Goal: Communication & Community: Answer question/provide support

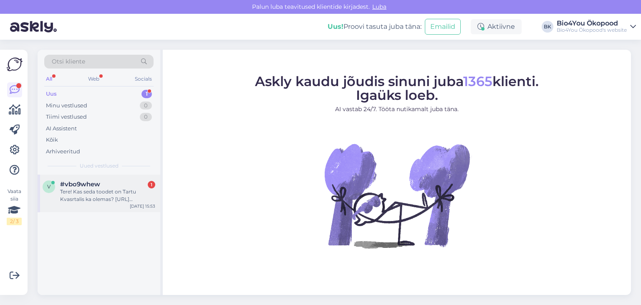
click at [99, 189] on div "Tere! Kas seda toodet on Tartu Kvasrtalis ka olemas? [URL][DOMAIN_NAME]" at bounding box center [107, 195] width 95 height 15
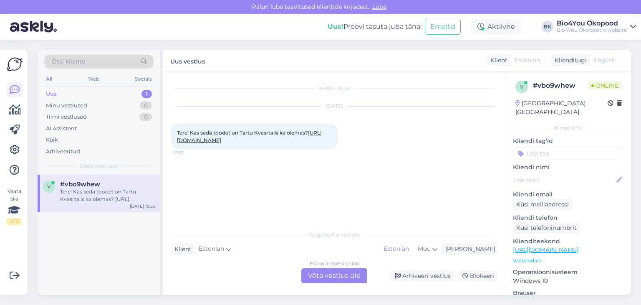
click at [327, 274] on div "Estonian to Estonian Võta vestlus üle" at bounding box center [334, 275] width 66 height 15
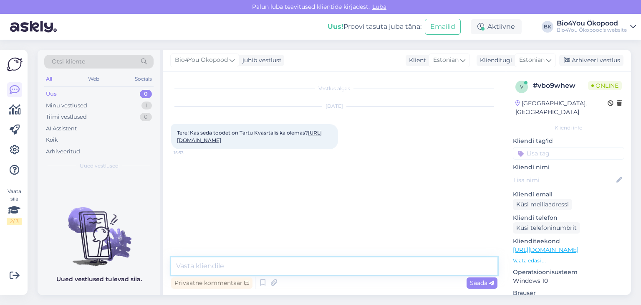
click at [245, 272] on textarea at bounding box center [334, 266] width 326 height 18
type textarea "Tere!"
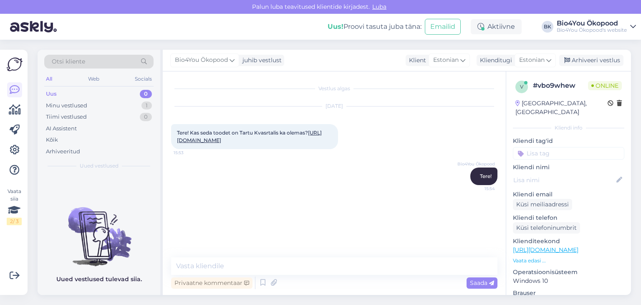
click at [344, 202] on div "Vestlus algas [DATE] Tere! Kas seda toodet on Tartu Kvasrtalis ka olemas? [URL]…" at bounding box center [338, 165] width 334 height 170
click at [306, 204] on div "Vestlus algas [DATE] Tere! Kas seda toodet on Tartu Kvasrtalis ka olemas? [URL]…" at bounding box center [338, 165] width 334 height 170
click at [204, 144] on div "Tere! Kas seda toodet on Tartu Kvasrtalis ka olemas? [URL][DOMAIN_NAME] 15:53" at bounding box center [254, 136] width 167 height 25
click at [212, 143] on link "[URL][DOMAIN_NAME]" at bounding box center [249, 136] width 145 height 14
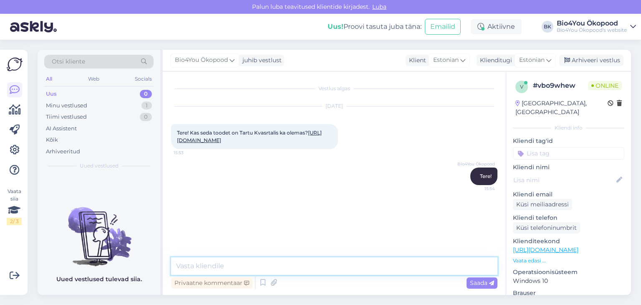
click at [291, 261] on textarea at bounding box center [334, 266] width 326 height 18
click at [202, 266] on textarea "Jah, on olemas." at bounding box center [334, 266] width 326 height 18
type textarea "Jah, on seal olemas."
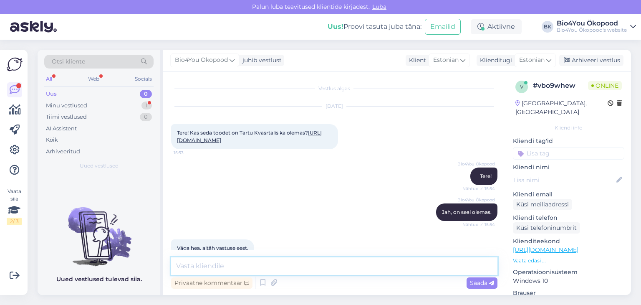
scroll to position [24, 0]
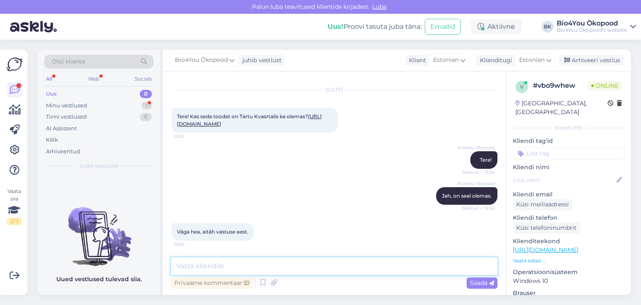
click at [219, 267] on textarea at bounding box center [334, 266] width 326 height 18
click at [279, 268] on textarea "Ilusat päeva jätku" at bounding box center [334, 266] width 326 height 18
drag, startPoint x: 244, startPoint y: 264, endPoint x: 166, endPoint y: 253, distance: 79.2
click at [166, 253] on div "Vestlus algas [DATE] Tere! Kas seda toodet on Tartu Kvasrtalis ka olemas? [URL]…" at bounding box center [334, 182] width 343 height 223
click at [316, 261] on textarea "Igaks juhuks ütlen infoks, et K ja N" at bounding box center [334, 266] width 326 height 18
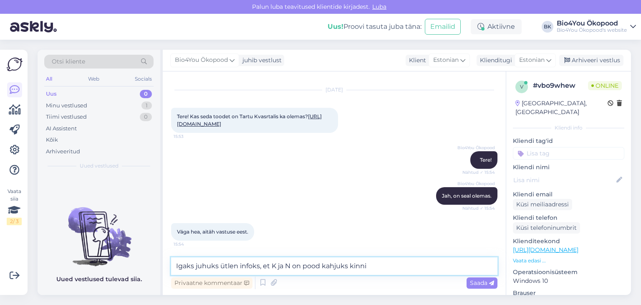
type textarea "Igaks juhuks ütlen infoks, et K ja N on pood kahjuks kinni."
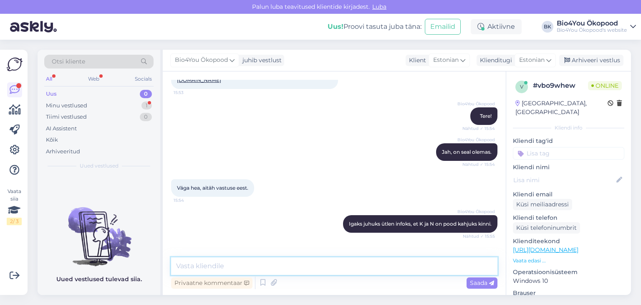
scroll to position [96, 0]
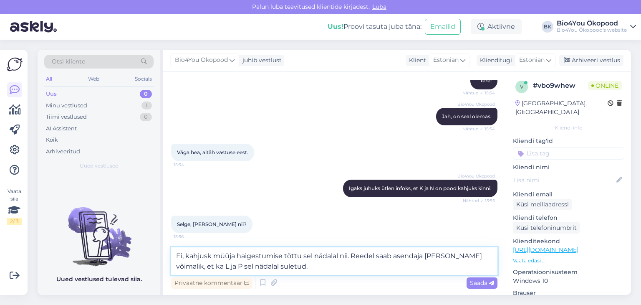
click at [209, 255] on textarea "Ei, kahjusk müüja haigestumise tõttu sel nädalal nii. Reedel saab asendaja [PER…" at bounding box center [334, 261] width 326 height 28
click at [211, 254] on textarea "Ei, kahjusk müüja haigestumise tõttu sel nädalal nii. Reedel saab asendaja [PER…" at bounding box center [334, 261] width 326 height 28
type textarea "Ei, kahjuks müüja haigestumise tõttu sel nädalal nii. Reedel saab asendaja [PER…"
click at [279, 265] on textarea "Ei, kahjuks müüja haigestumise tõttu sel nädalal nii. Reedel saab asendaja [PER…" at bounding box center [334, 261] width 326 height 28
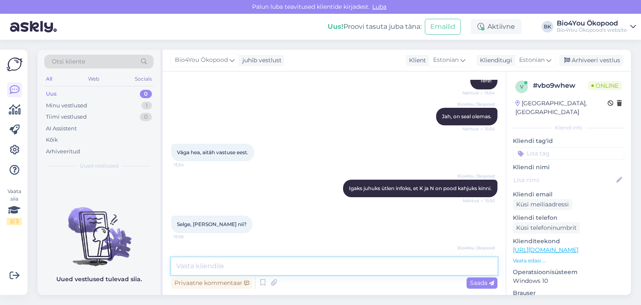
scroll to position [147, 0]
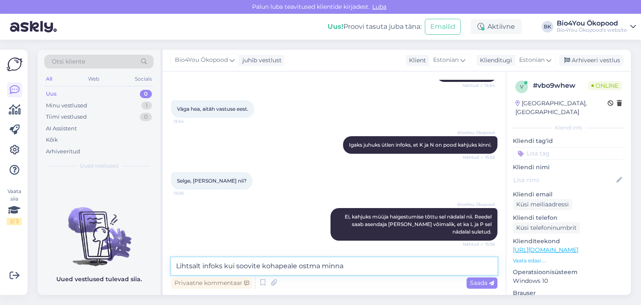
type textarea "Lihtsalt infoks kui soovite kohapeale ostma minna."
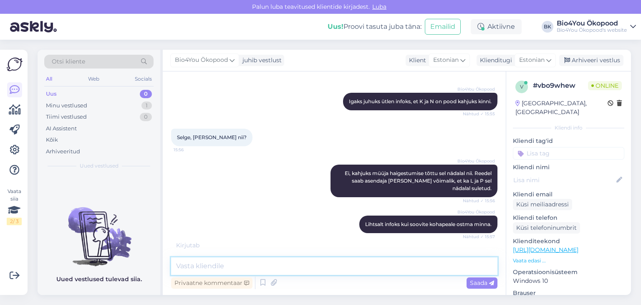
scroll to position [226, 0]
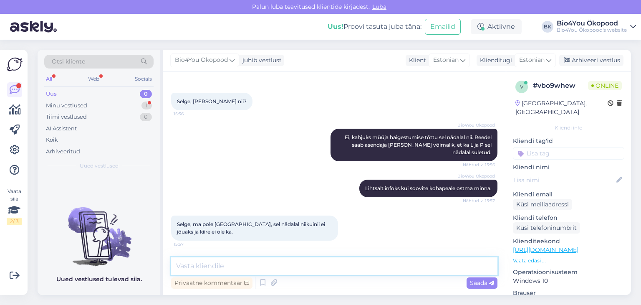
click at [272, 266] on textarea at bounding box center [334, 266] width 326 height 18
type textarea "Olgu, siis hästi. Ilusat päeva jätku!"
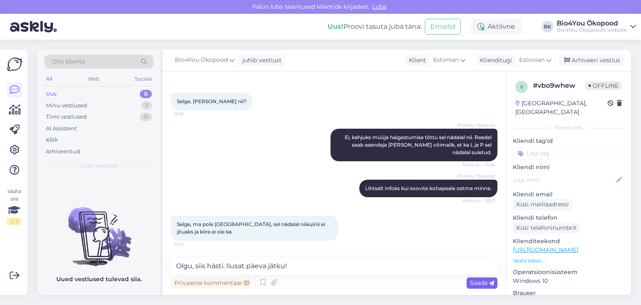
click at [492, 283] on icon at bounding box center [491, 283] width 5 height 5
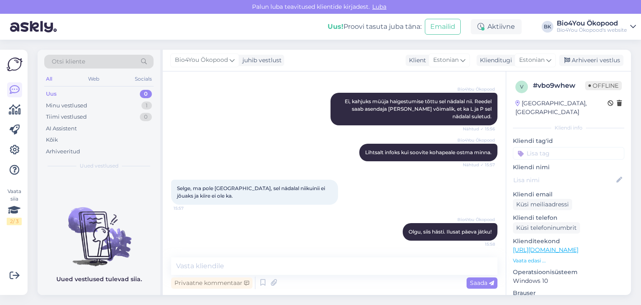
scroll to position [262, 0]
